Goal: Find specific page/section: Find specific page/section

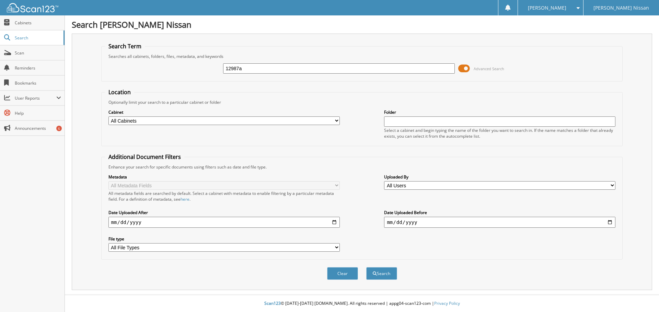
type input "12987a"
click at [366, 268] on button "Search" at bounding box center [381, 274] width 31 height 13
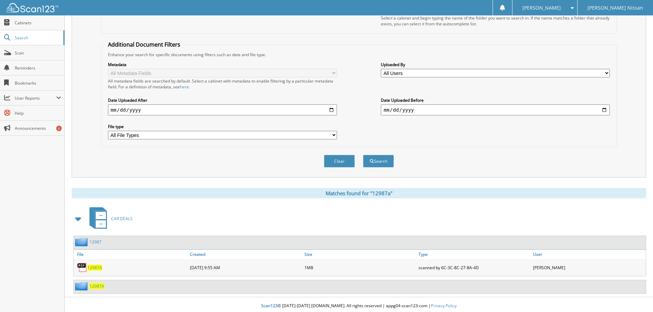
scroll to position [115, 0]
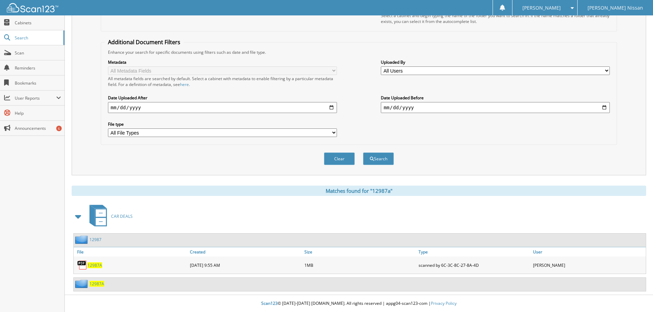
click at [94, 264] on span "12987A" at bounding box center [94, 266] width 15 height 6
click at [511, 43] on fieldset "Additional Document Filters Enhance your search for specific documents using fi…" at bounding box center [359, 91] width 517 height 107
click at [95, 286] on span "12987A" at bounding box center [97, 284] width 15 height 6
